Goal: Task Accomplishment & Management: Complete application form

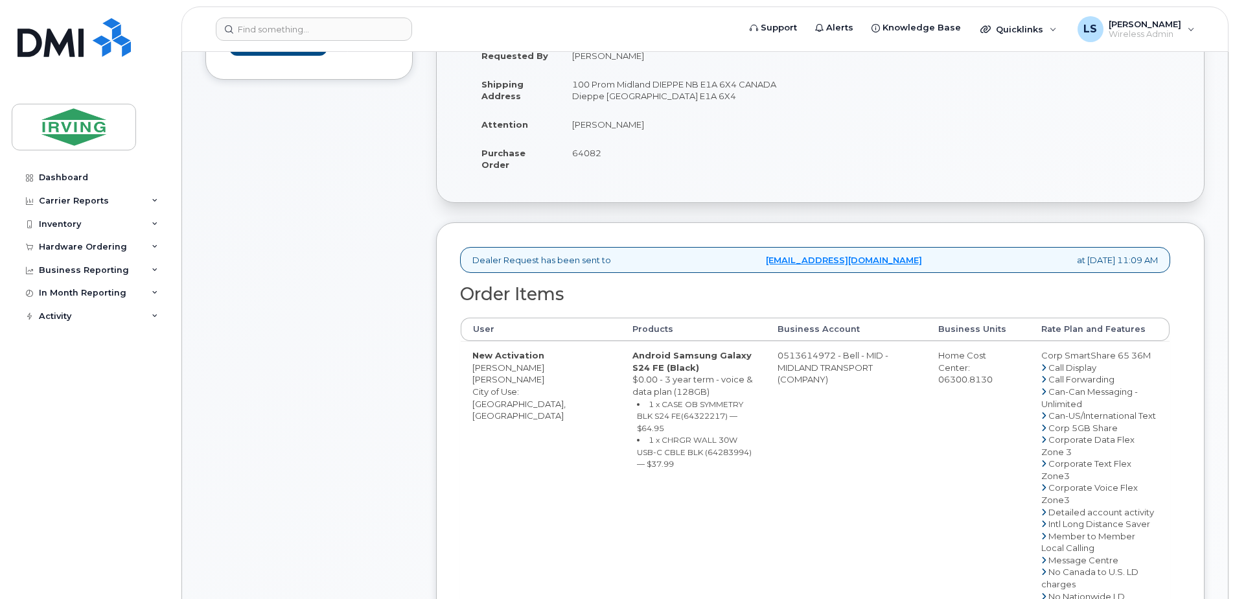
scroll to position [303, 0]
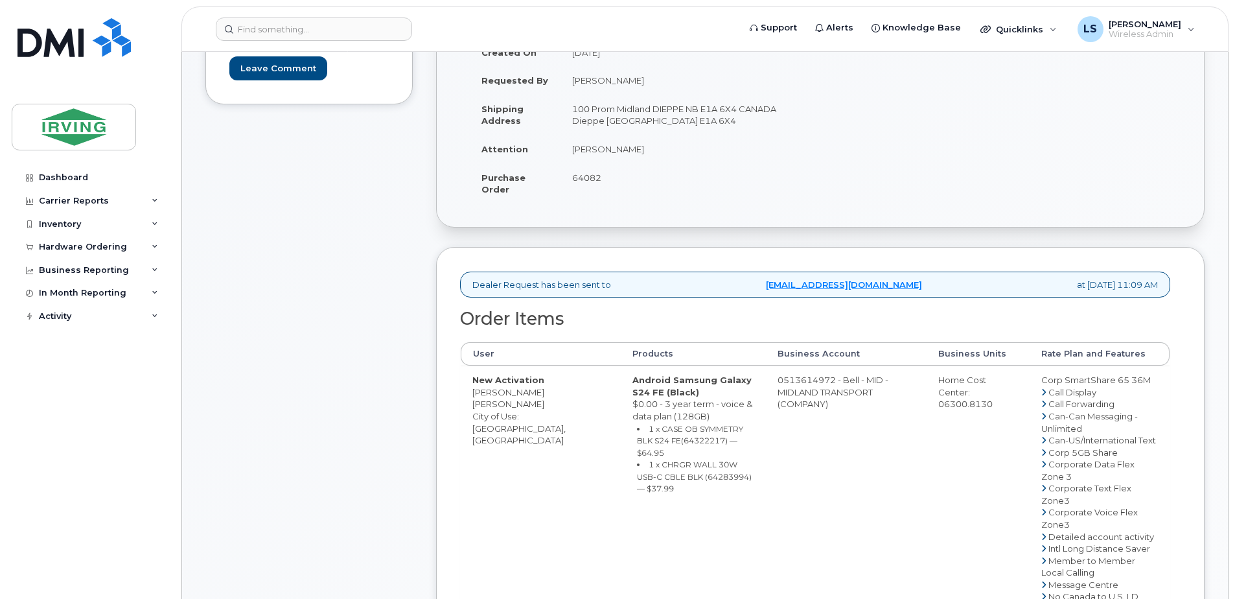
click at [589, 175] on span "64082" at bounding box center [586, 177] width 29 height 10
copy span "64082"
click at [55, 348] on div "Dashboard Carrier Reports Monthly Billing Roaming Reports Suspended Devices Sus…" at bounding box center [92, 372] width 160 height 413
click at [637, 444] on small "1 x CASE OB SYMMETRY BLK S24 FE(64322217) — $64.95" at bounding box center [690, 441] width 106 height 34
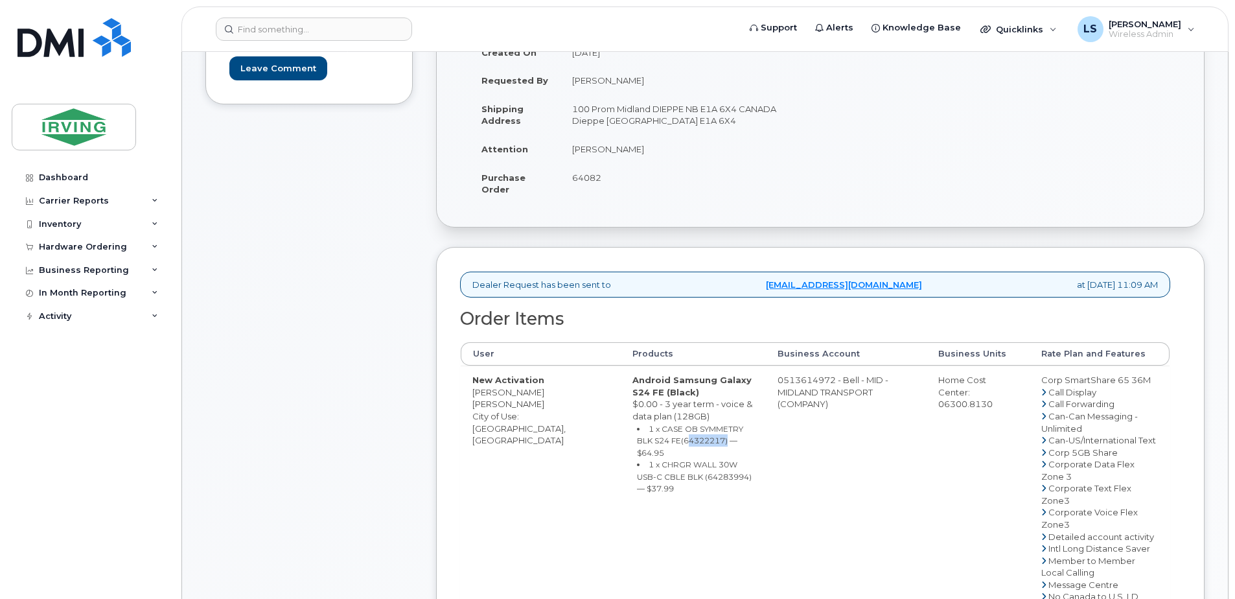
click at [637, 444] on small "1 x CASE OB SYMMETRY BLK S24 FE(64322217) — $64.95" at bounding box center [690, 441] width 106 height 34
copy small "64322217"
click at [653, 466] on small "1 x CHRGR WALL 30W USB-C CBLE BLK (64283994) — $37.99" at bounding box center [694, 476] width 115 height 34
copy small "64283994"
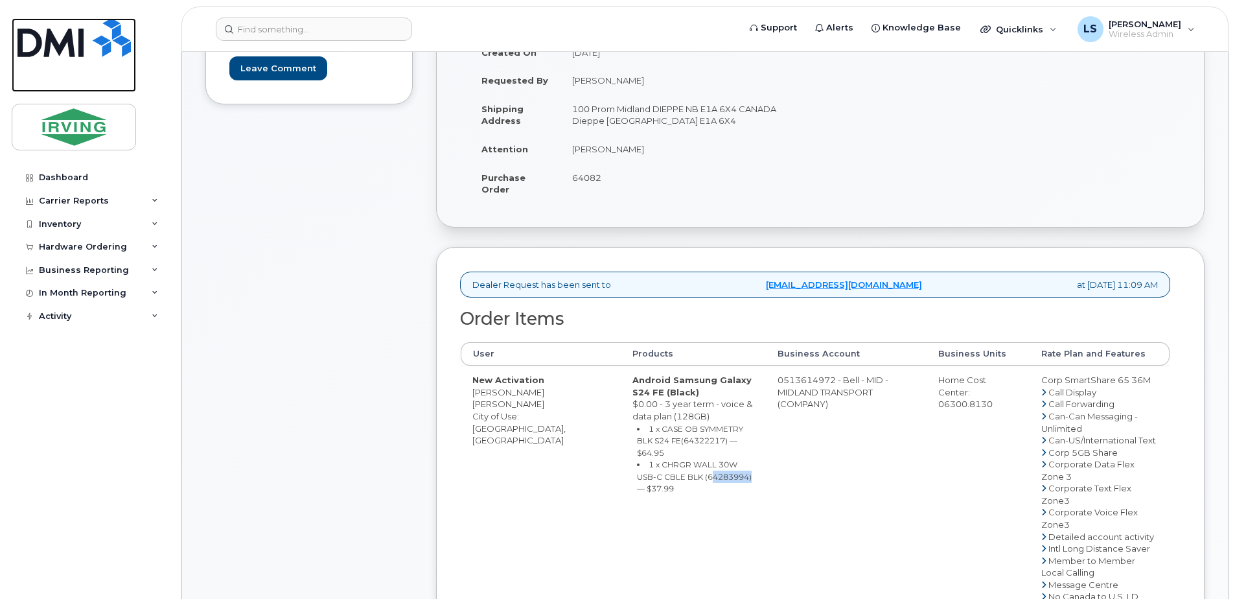
click at [71, 58] on link at bounding box center [74, 55] width 124 height 74
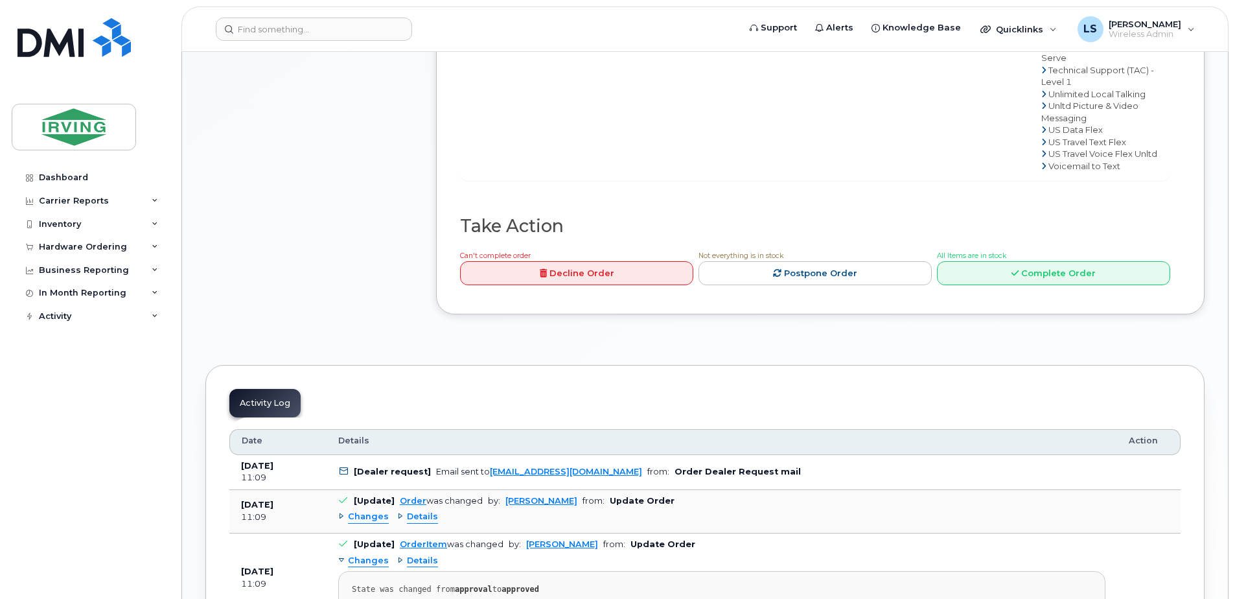
scroll to position [1058, 0]
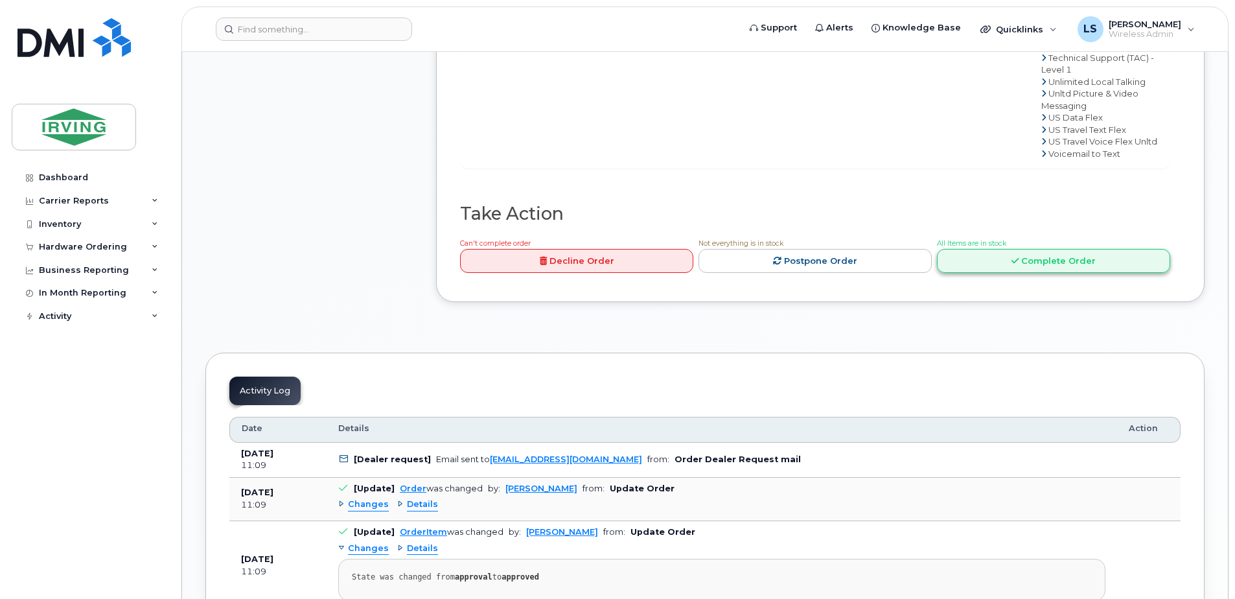
click at [1000, 273] on link "Complete Order" at bounding box center [1053, 261] width 233 height 24
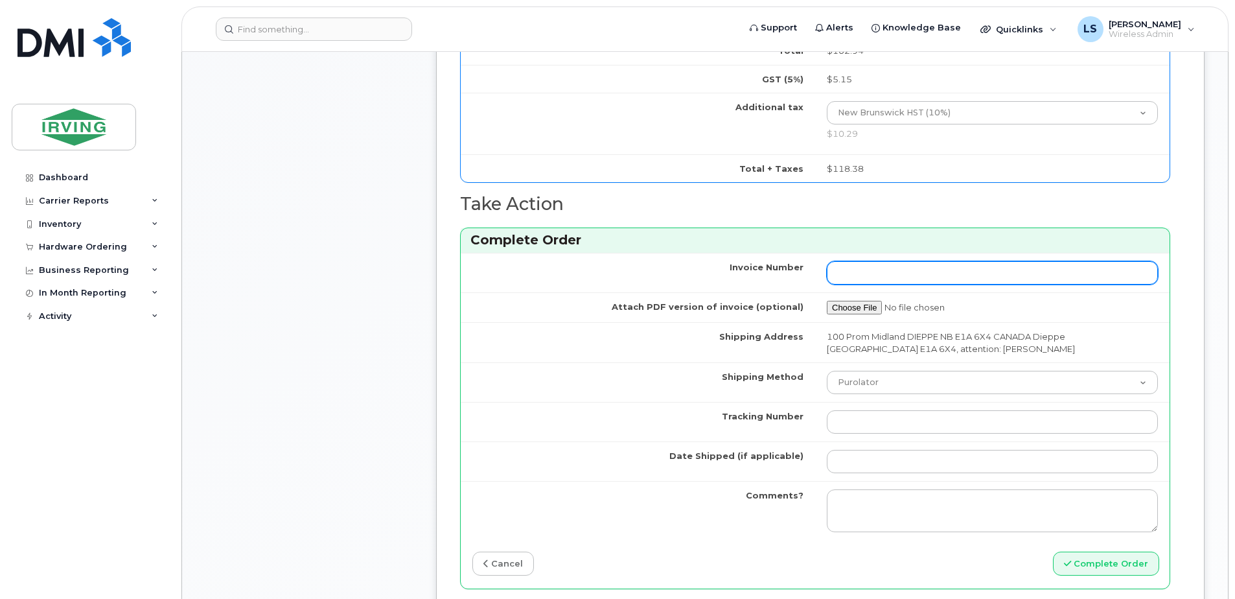
click at [933, 272] on input "Invoice Number" at bounding box center [992, 272] width 331 height 23
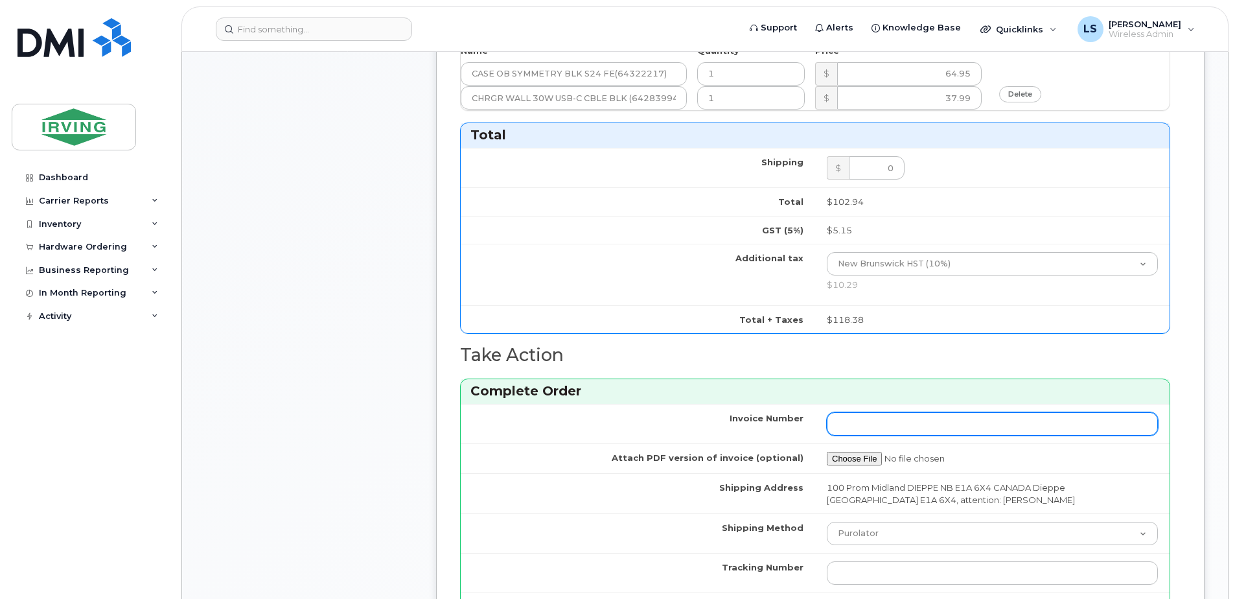
scroll to position [453, 0]
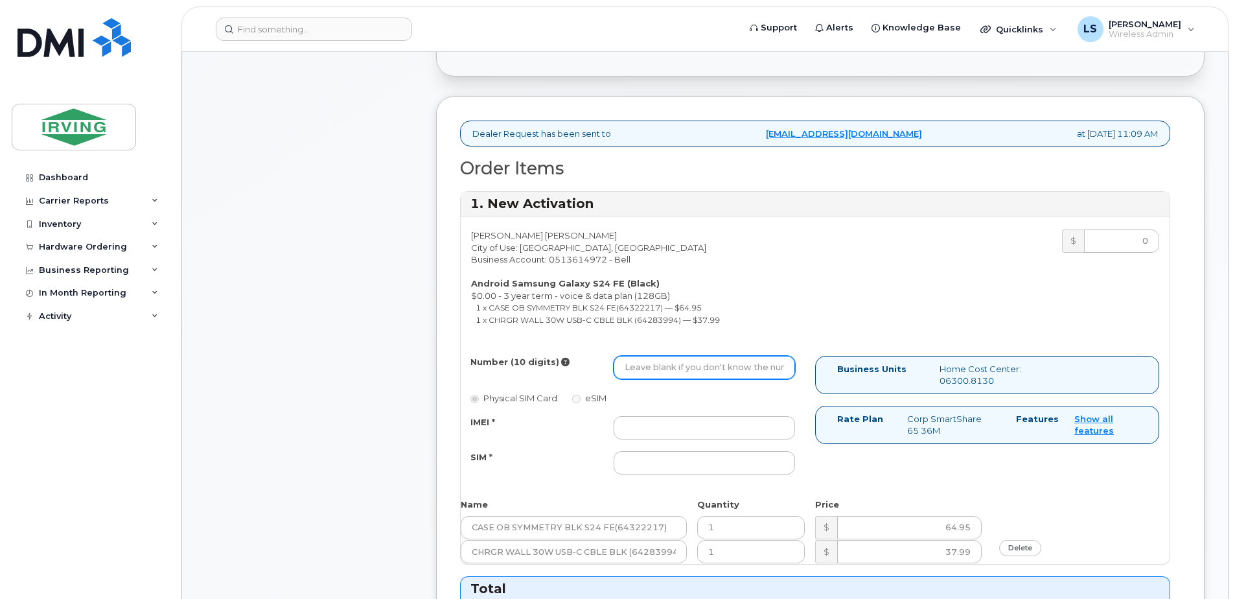
click at [731, 369] on input "Number (10 digits)" at bounding box center [703, 367] width 181 height 23
paste input "[PHONE_NUMBER]"
type input "[PHONE_NUMBER]"
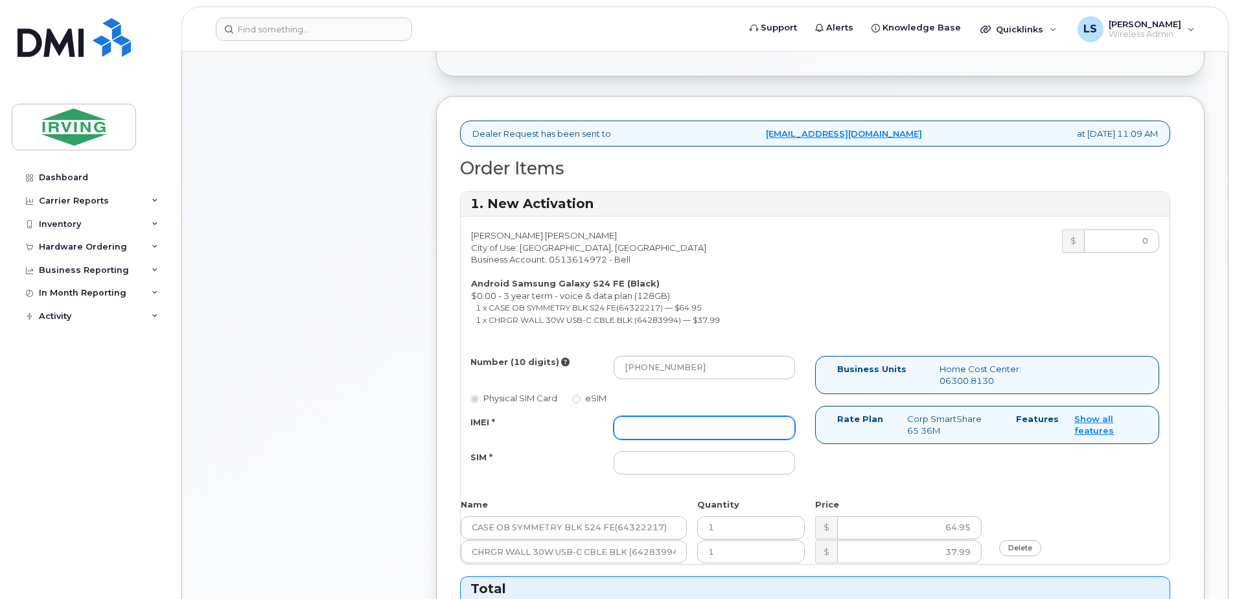
paste input "352693796223671"
type input "352693796223671"
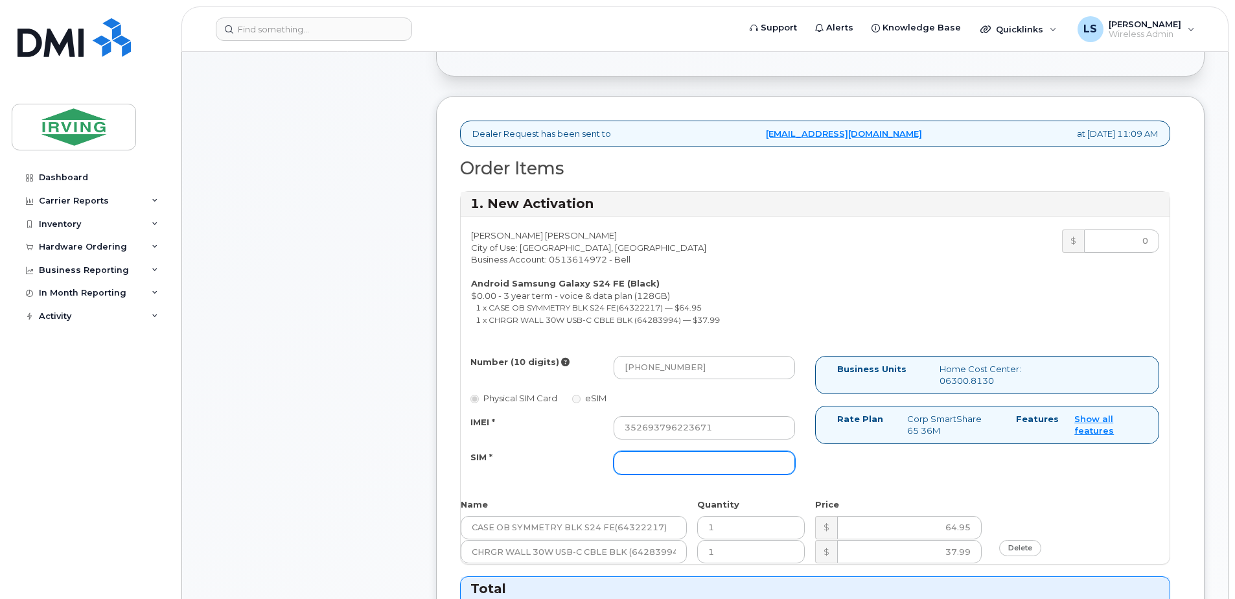
paste input "89302610207712406401"
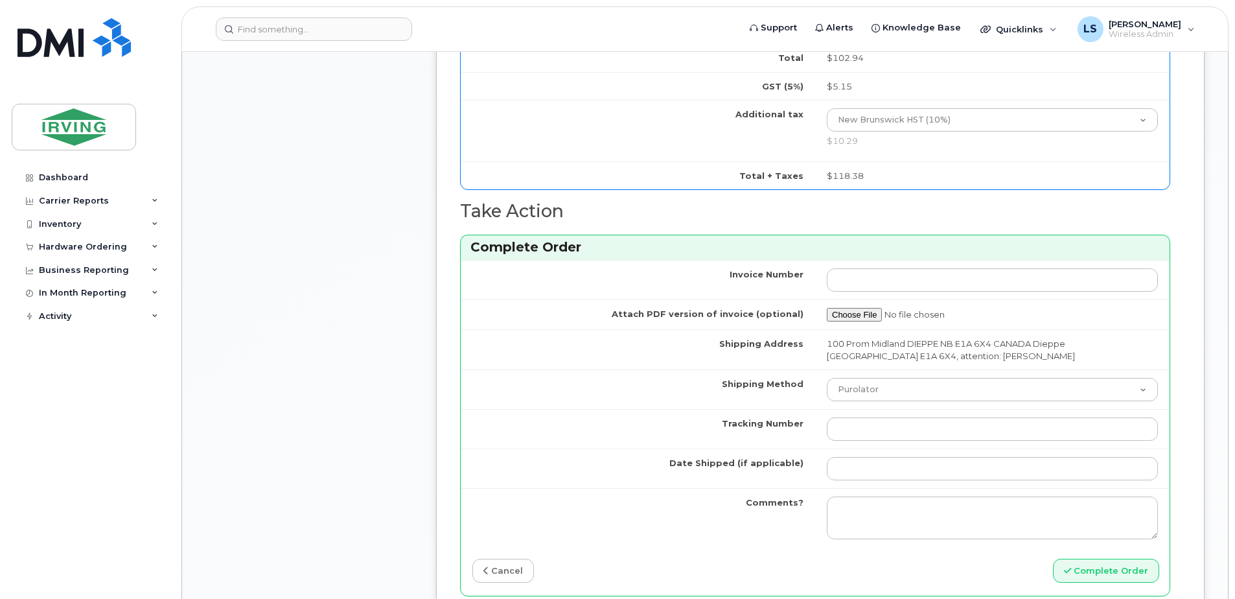
scroll to position [1058, 0]
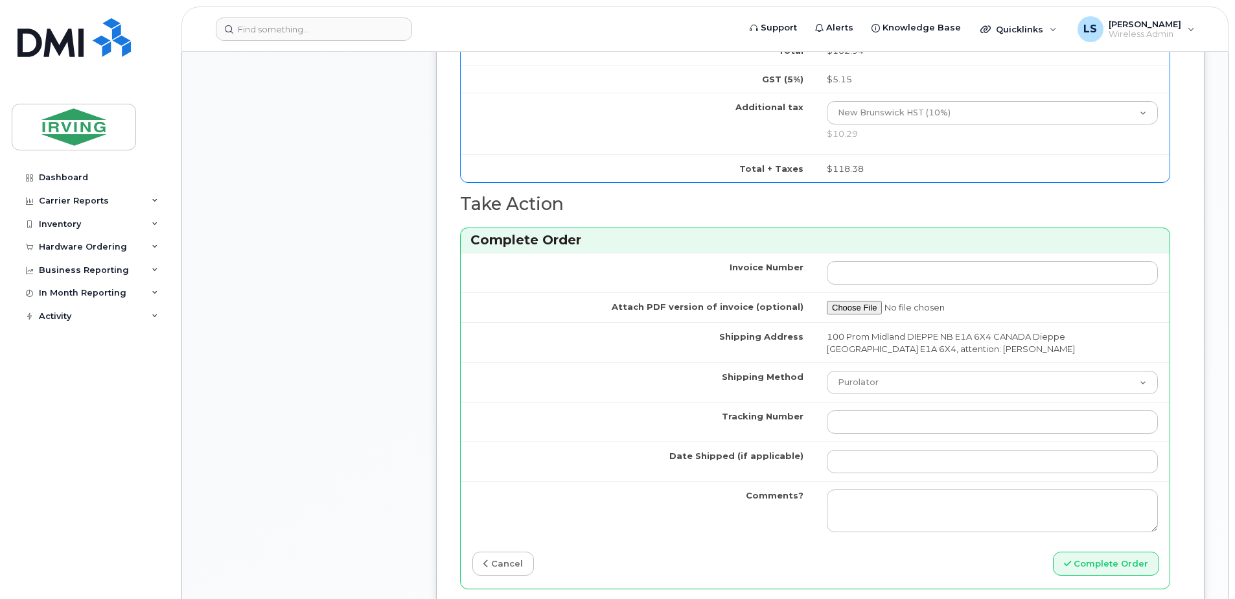
type input "89302610207712406401"
click at [1130, 279] on input "Invoice Number" at bounding box center [992, 272] width 331 height 23
paste input "26202347 SO"
type input "26202347 SO"
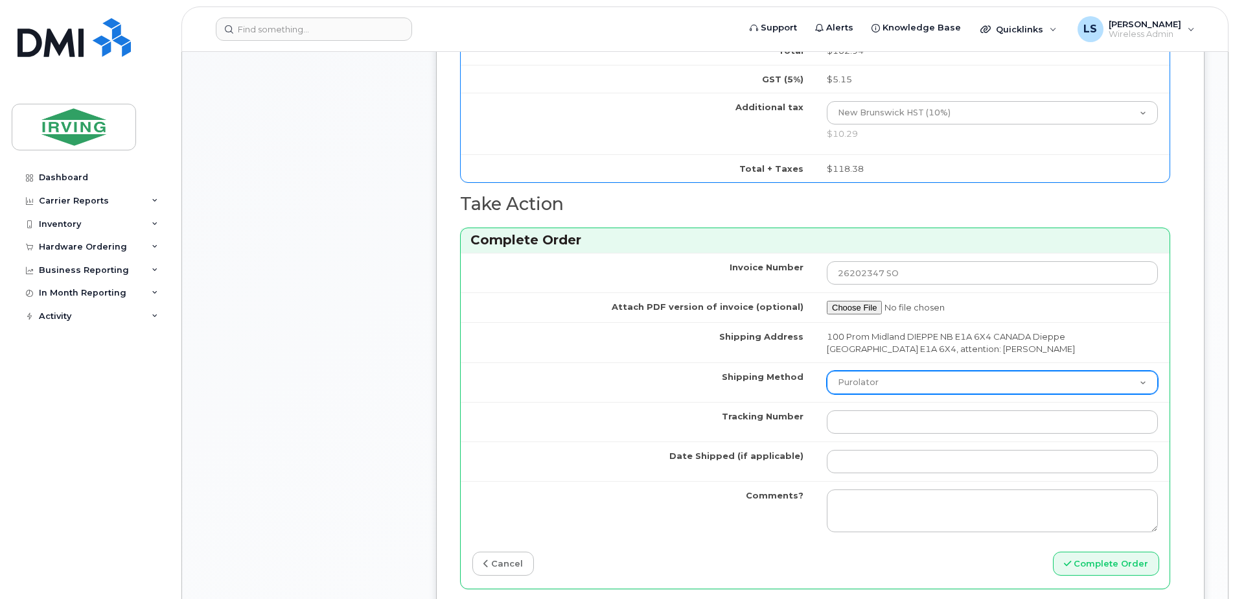
click at [1140, 381] on select "Purolator UPS FedEx Canada Post Courier Other Drop Off Pick Up" at bounding box center [992, 382] width 331 height 23
select select "Courier"
click at [827, 371] on select "Purolator UPS FedEx Canada Post Courier Other Drop Off Pick Up" at bounding box center [992, 382] width 331 height 23
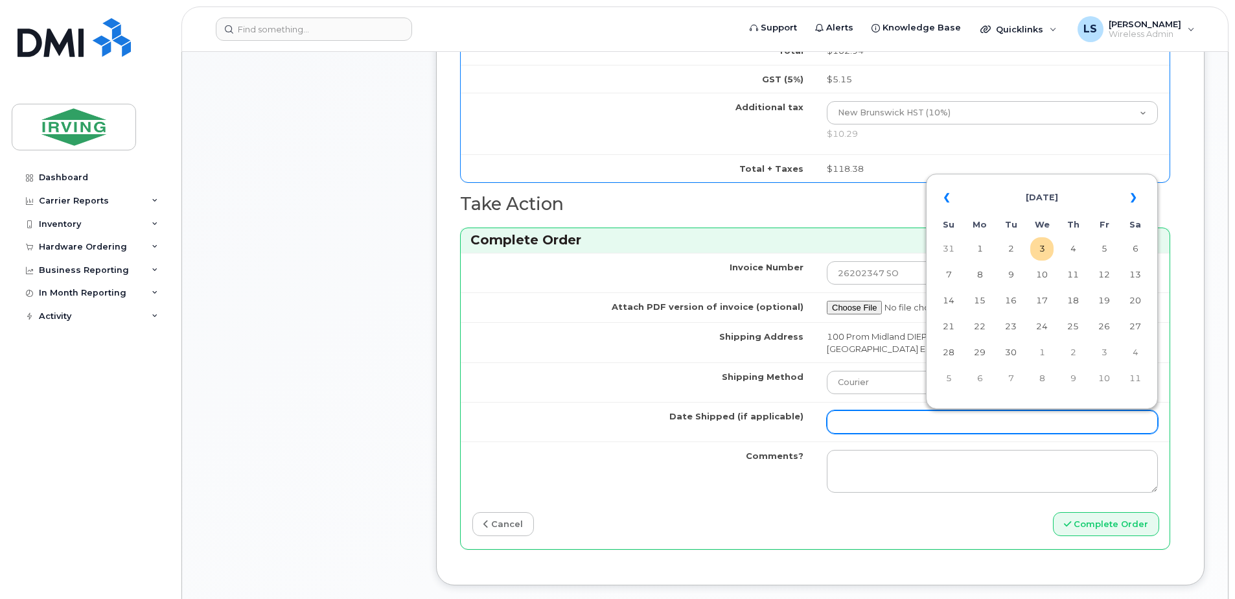
click at [1021, 425] on input "Date Shipped (if applicable)" at bounding box center [992, 421] width 331 height 23
type input "[DATE]"
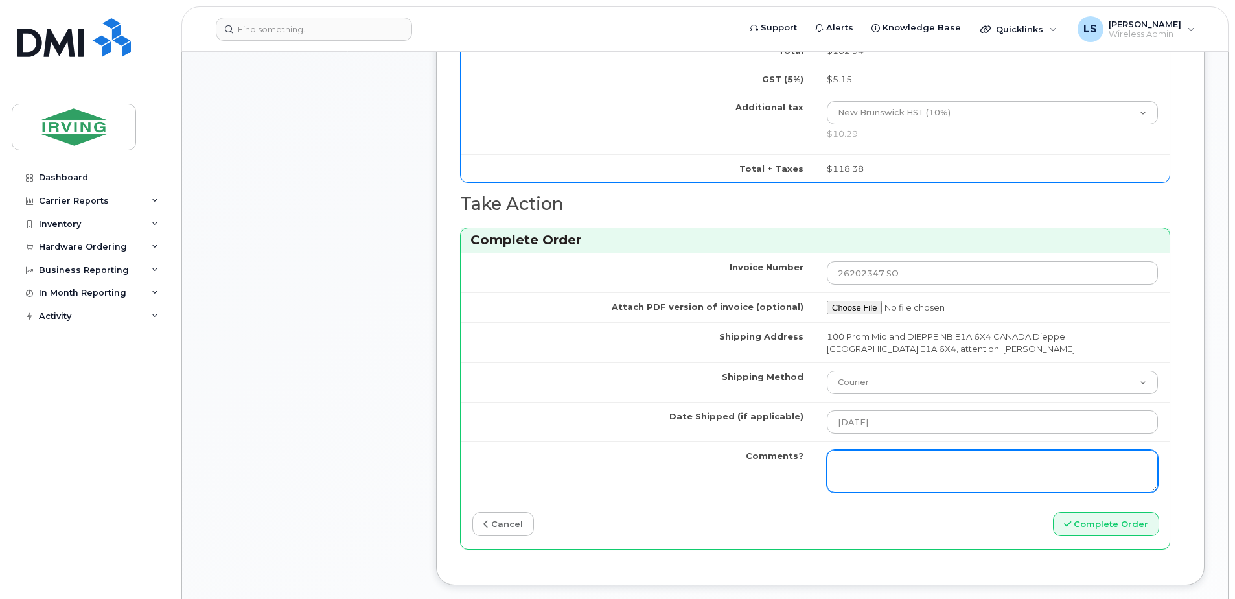
click at [886, 462] on textarea "Comments?" at bounding box center [992, 471] width 331 height 43
paste textarea "26202347 SO"
type textarea "t"
paste textarea "26202347 SO"
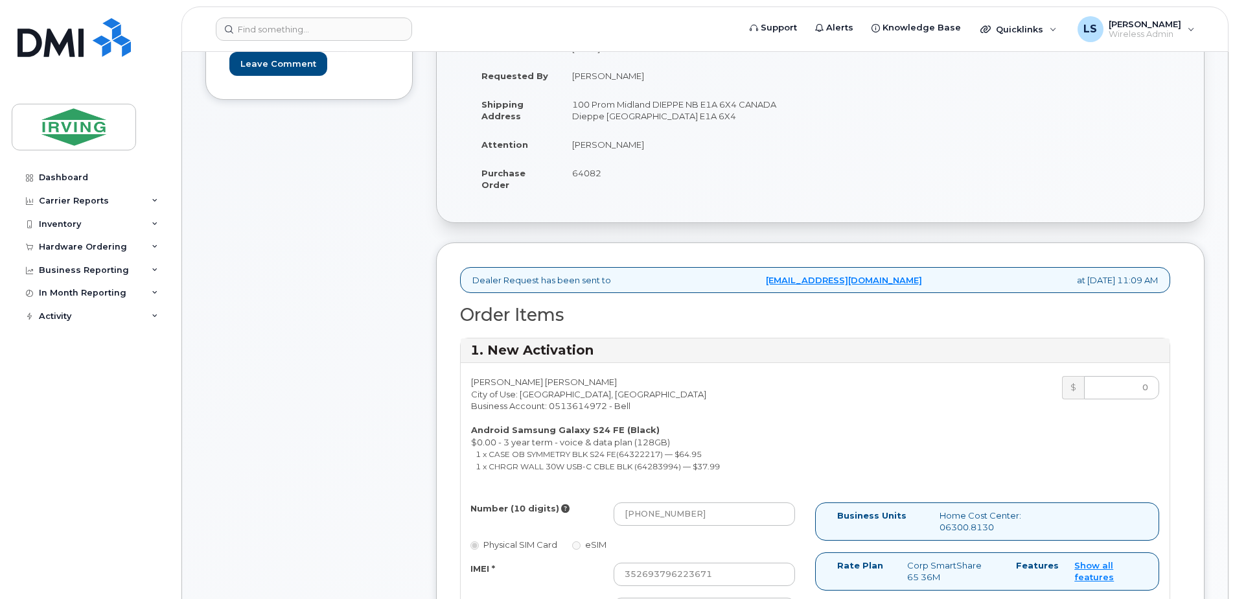
scroll to position [0, 0]
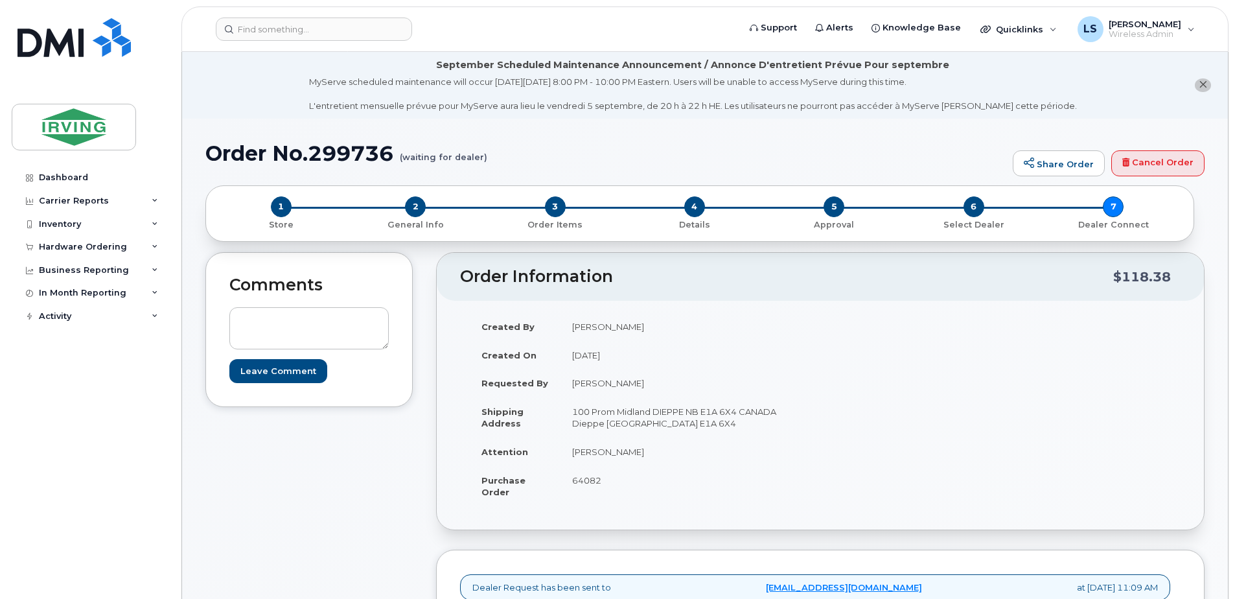
type textarea "This has been completed on order # 26202347 SO. Please allow 1-2 business days …"
click at [348, 150] on h1 "Order No.299736 (waiting for dealer)" at bounding box center [605, 153] width 801 height 23
copy h1 "299736"
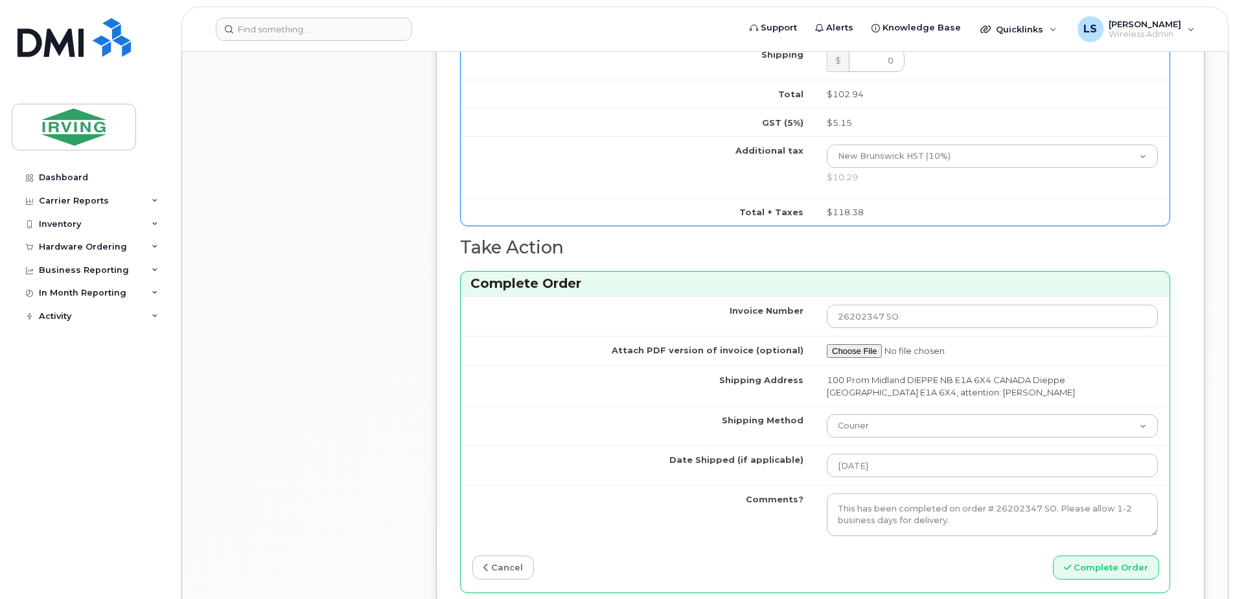
scroll to position [1058, 0]
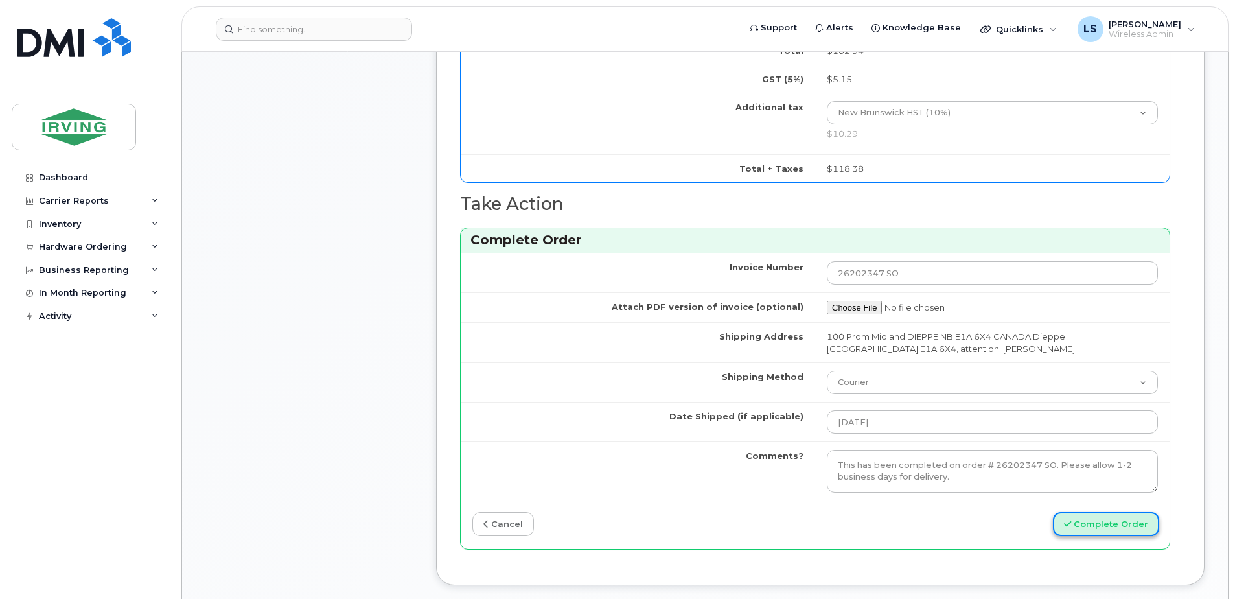
click at [1098, 527] on button "Complete Order" at bounding box center [1106, 524] width 106 height 24
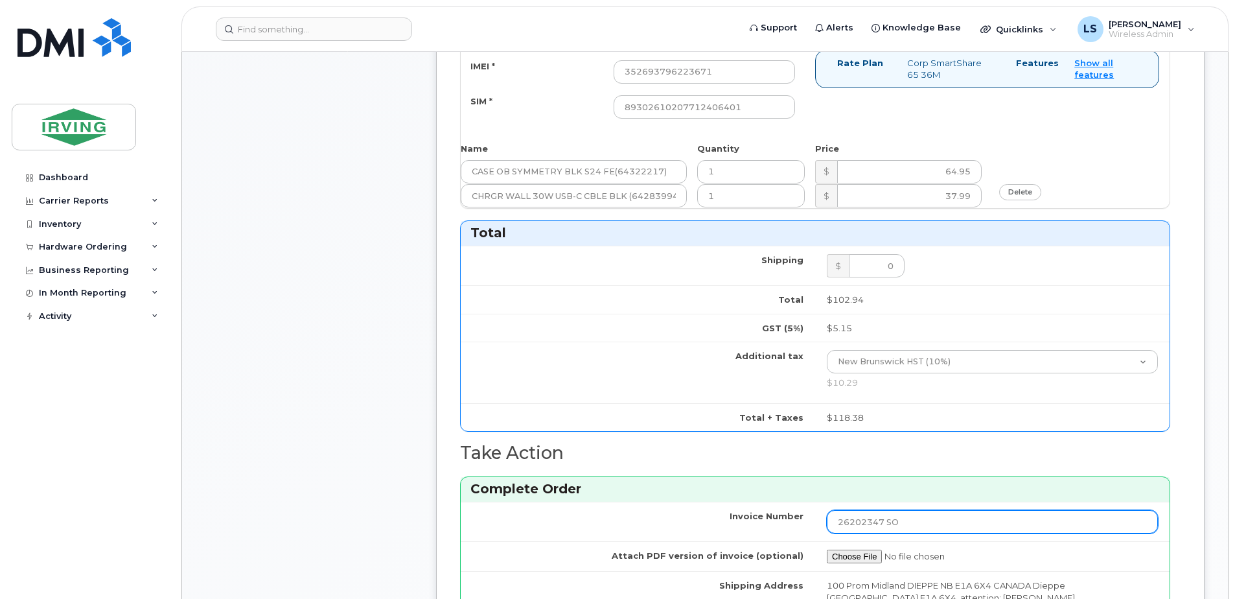
click at [1098, 527] on input "26202347 SO" at bounding box center [992, 521] width 331 height 23
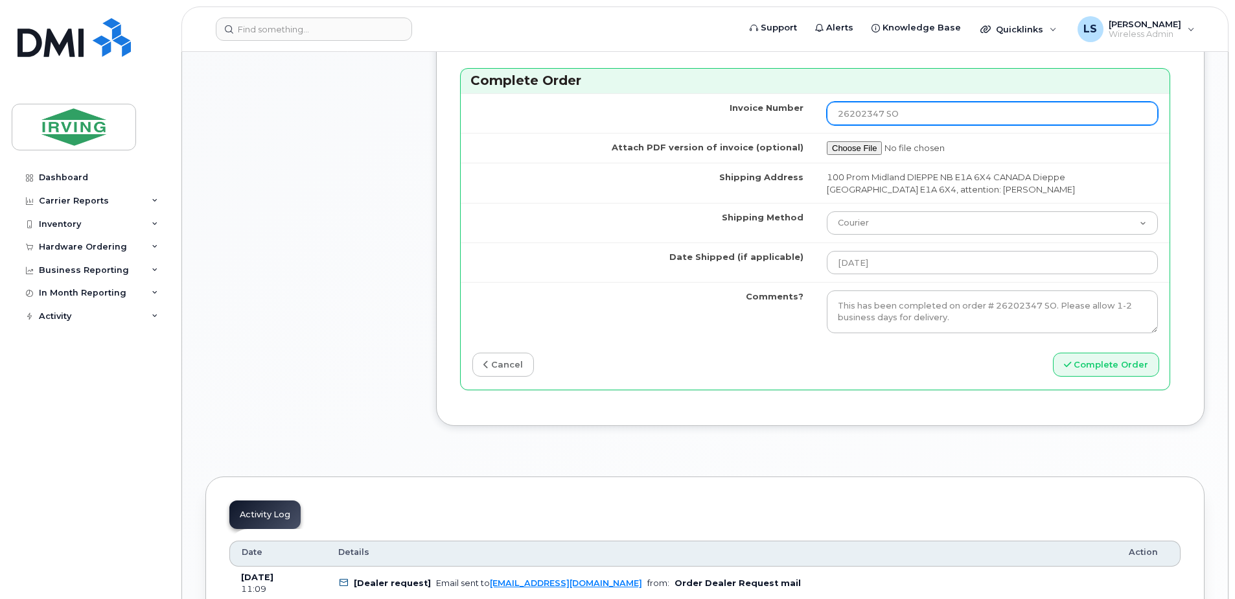
scroll to position [1262, 0]
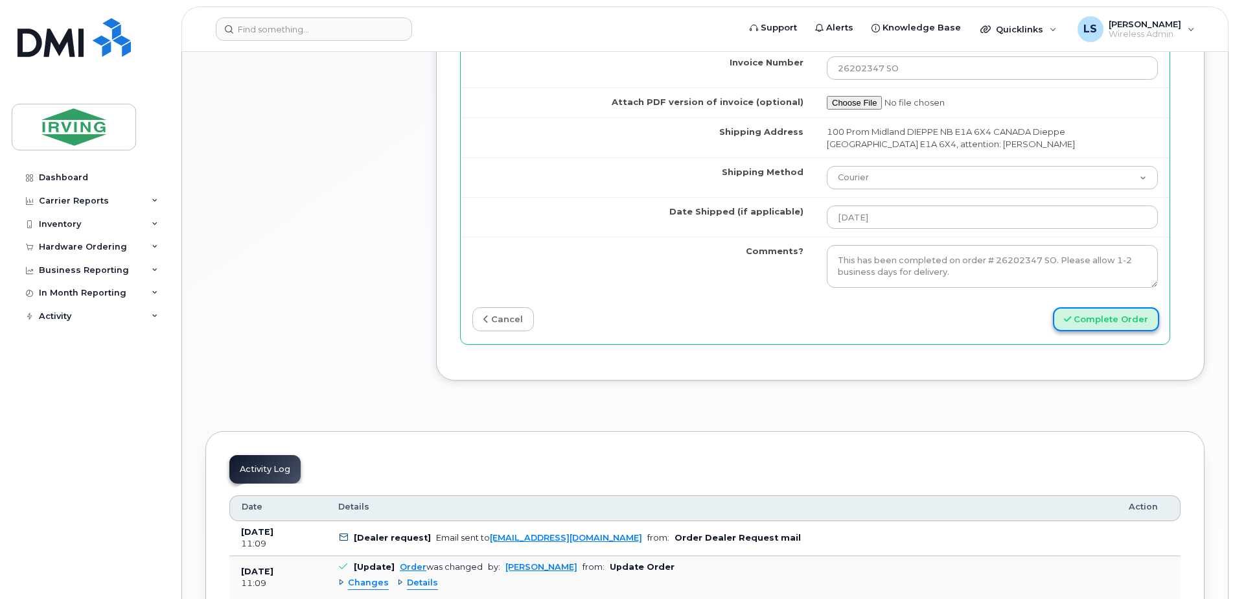
click at [1080, 316] on button "Complete Order" at bounding box center [1106, 319] width 106 height 24
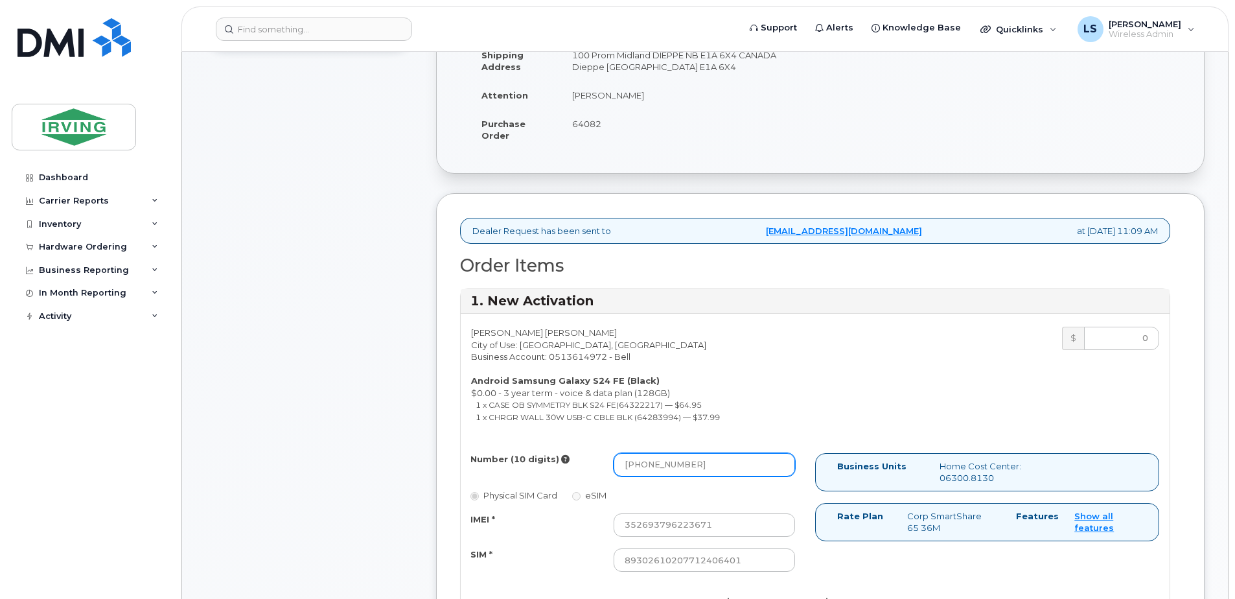
scroll to position [356, 0]
click at [670, 464] on input "[PHONE_NUMBER]" at bounding box center [703, 464] width 181 height 23
click at [667, 464] on input "[PHONE_NUMBER]" at bounding box center [703, 464] width 181 height 23
click at [646, 462] on input "437-4199515" at bounding box center [703, 464] width 181 height 23
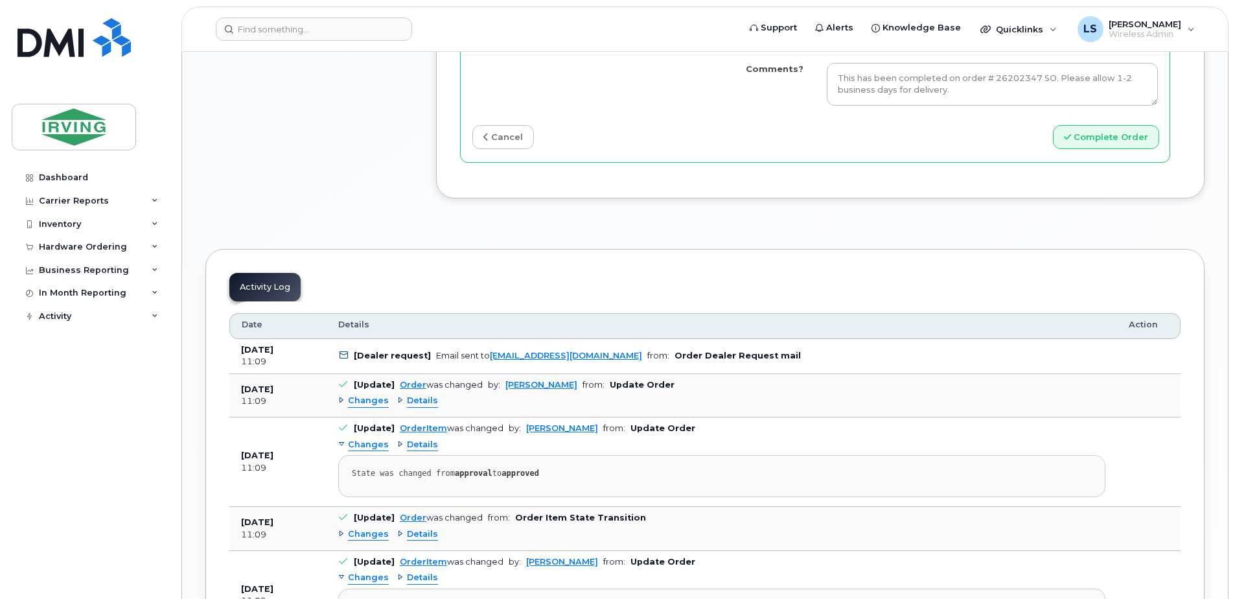
scroll to position [1112, 0]
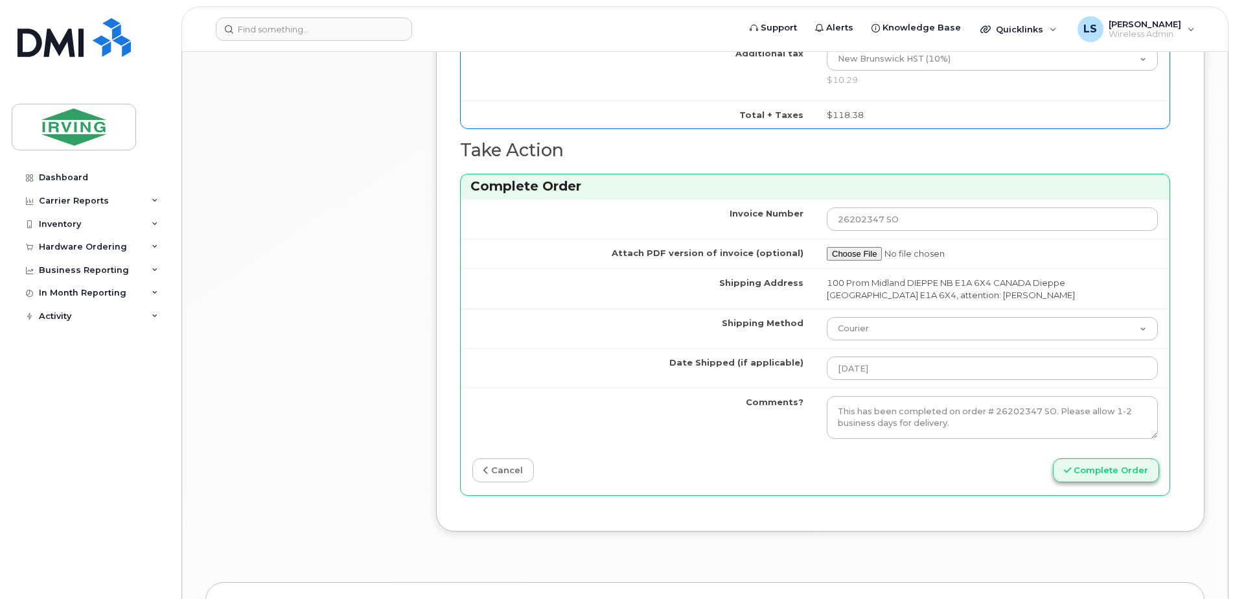
type input "4374199515"
click at [1115, 473] on button "Complete Order" at bounding box center [1106, 470] width 106 height 24
